Goal: Navigation & Orientation: Understand site structure

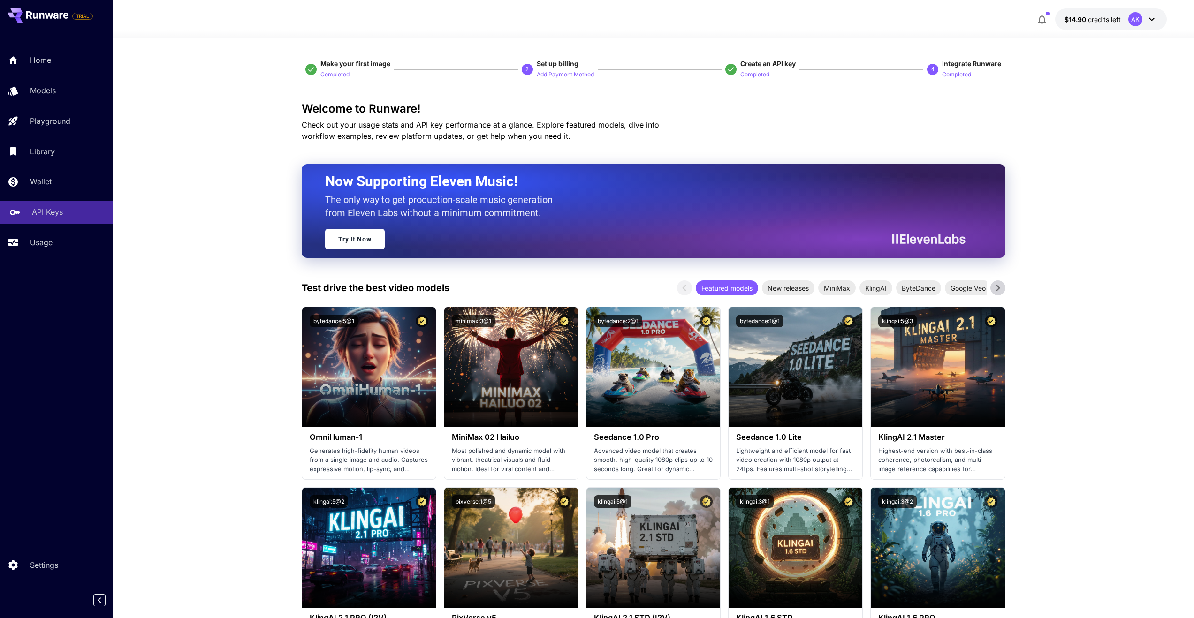
click at [42, 212] on p "API Keys" at bounding box center [47, 211] width 31 height 11
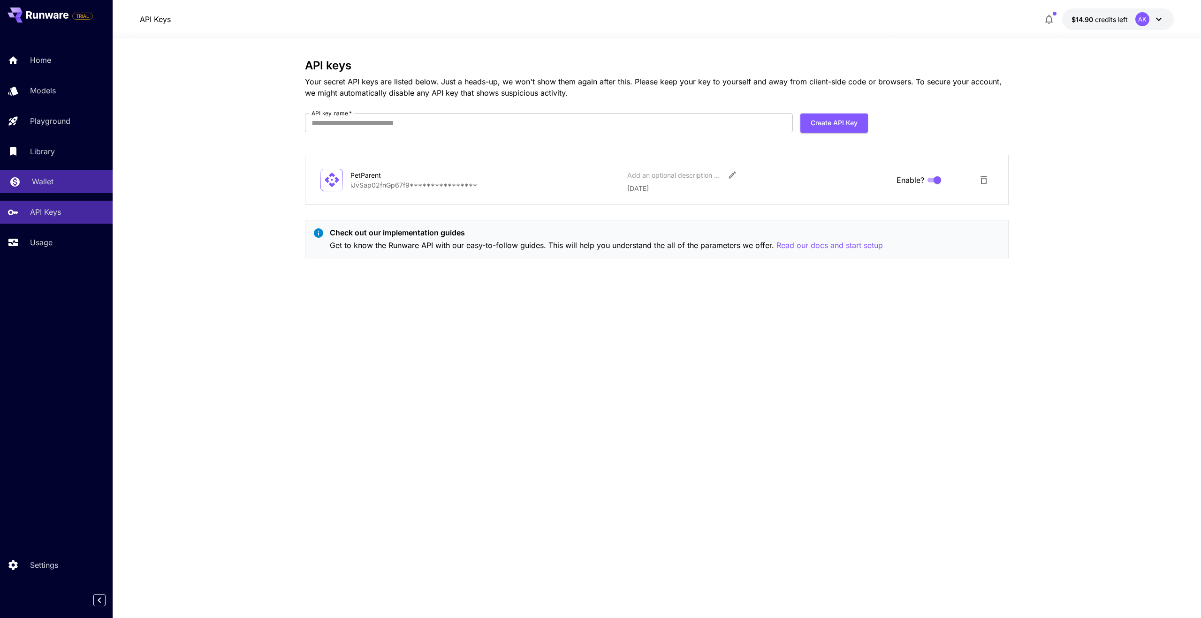
click at [32, 179] on p "Wallet" at bounding box center [43, 181] width 22 height 11
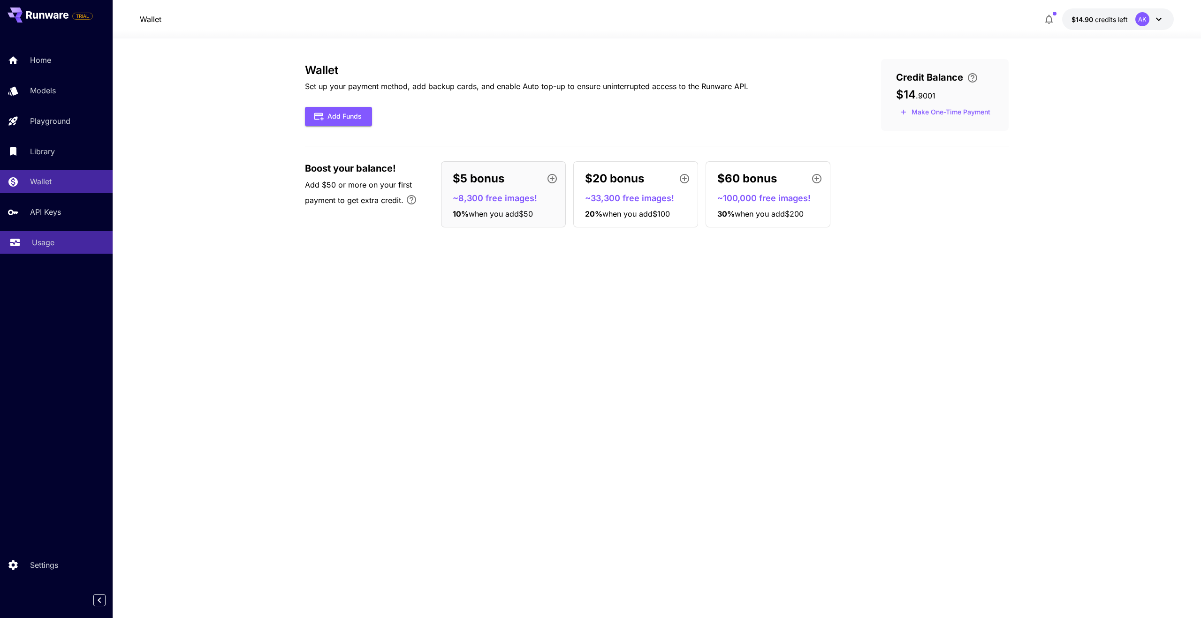
click at [43, 242] on p "Usage" at bounding box center [43, 242] width 23 height 11
